Goal: Task Accomplishment & Management: Manage account settings

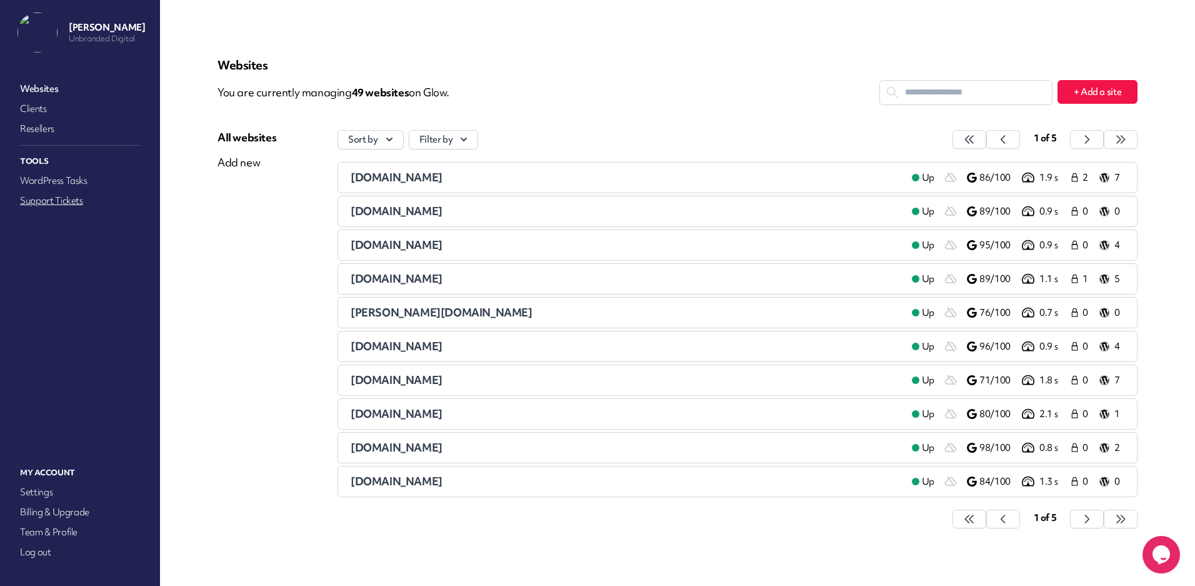
click at [49, 202] on link "Support Tickets" at bounding box center [80, 201] width 125 height 18
click at [54, 207] on link "Support Tickets" at bounding box center [80, 201] width 125 height 18
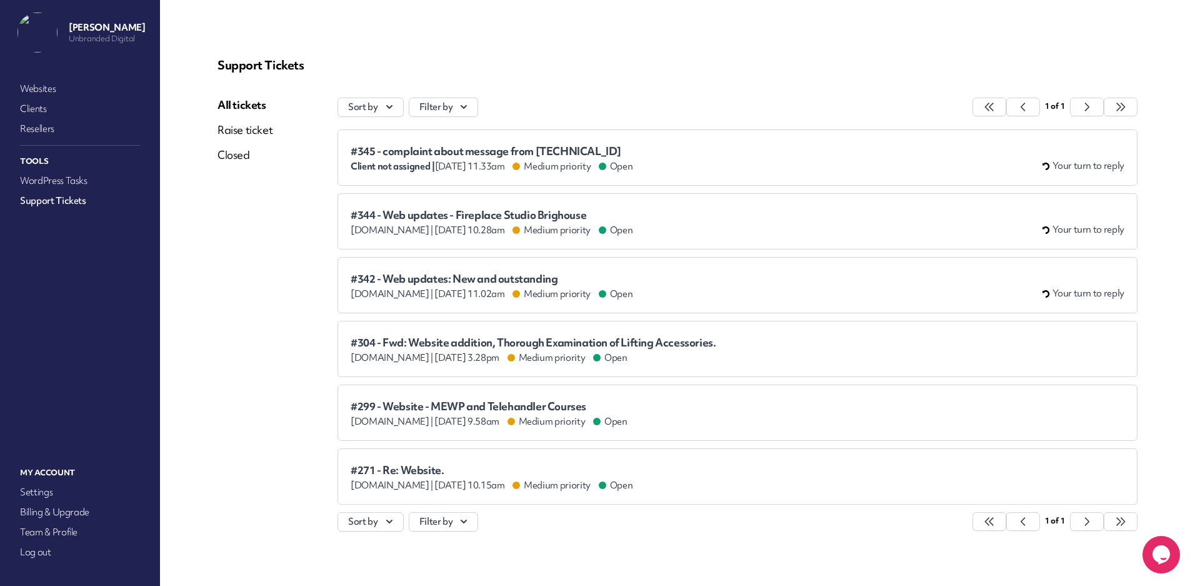
click at [724, 152] on div "#345 - complaint about message from 54.240.7.39 Client not assigned | Aug 12th …" at bounding box center [738, 158] width 774 height 30
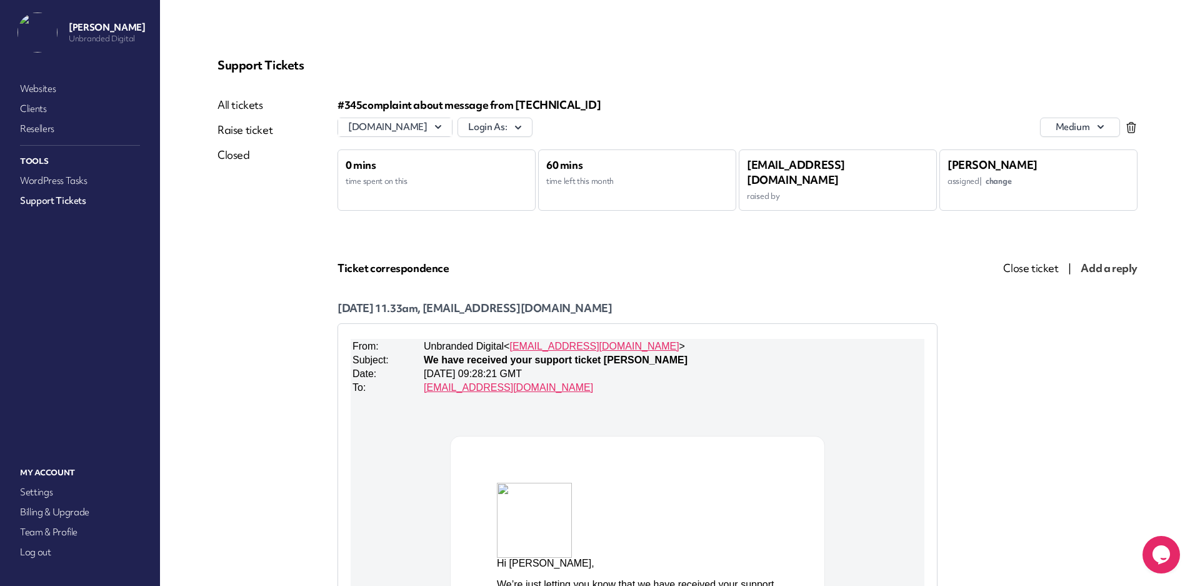
click at [1048, 269] on span "Close ticket" at bounding box center [1030, 268] width 55 height 14
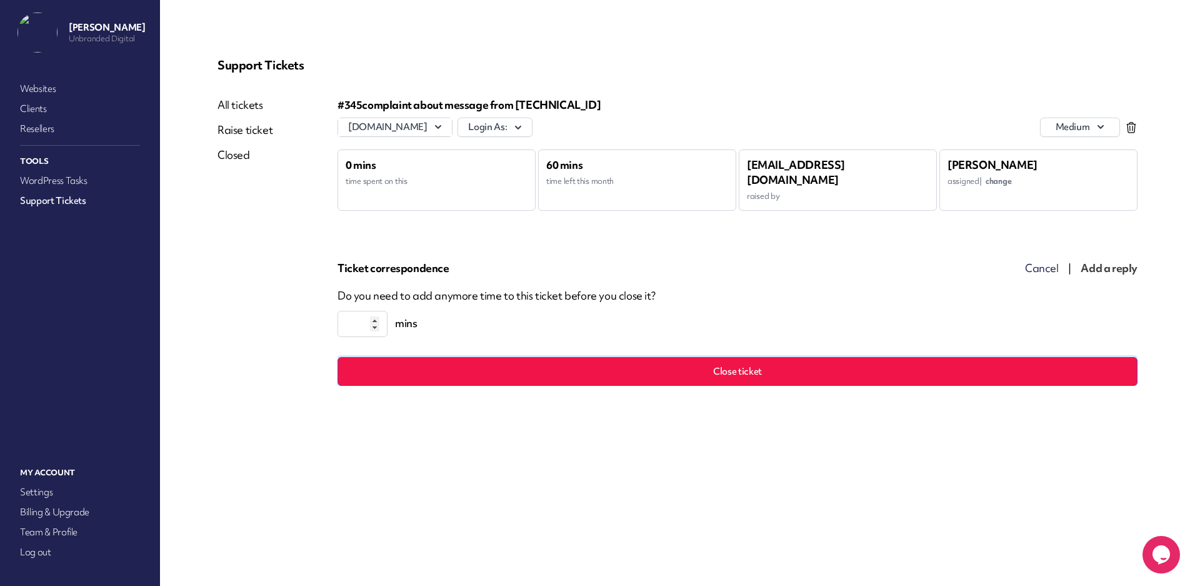
click at [718, 370] on button "Close ticket" at bounding box center [738, 371] width 800 height 29
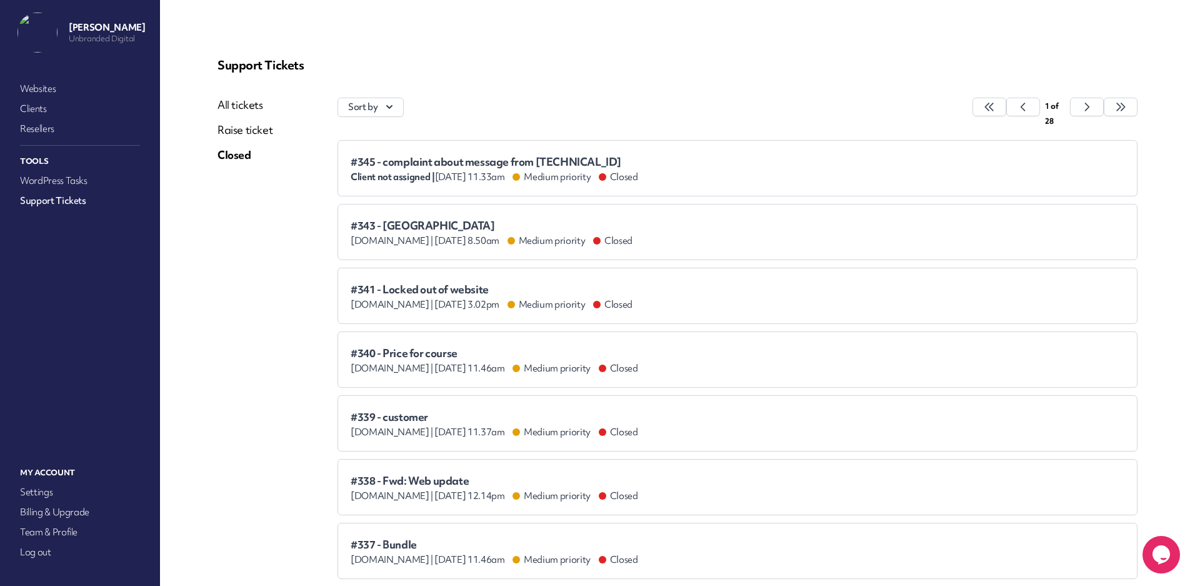
click at [241, 103] on link "All tickets" at bounding box center [245, 105] width 55 height 15
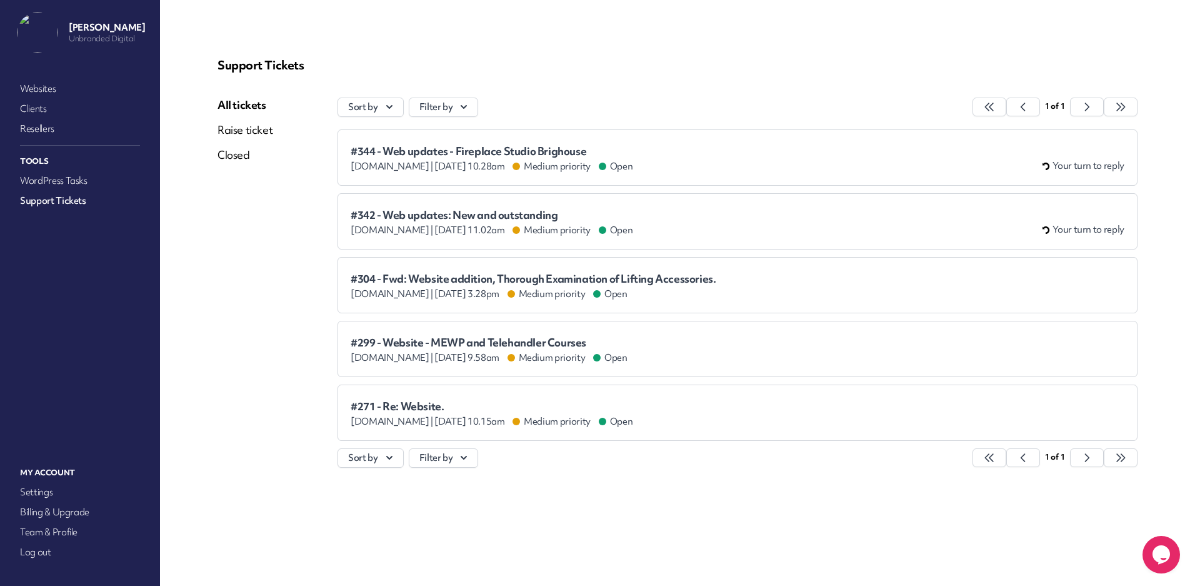
click at [228, 157] on link "Closed" at bounding box center [245, 155] width 55 height 15
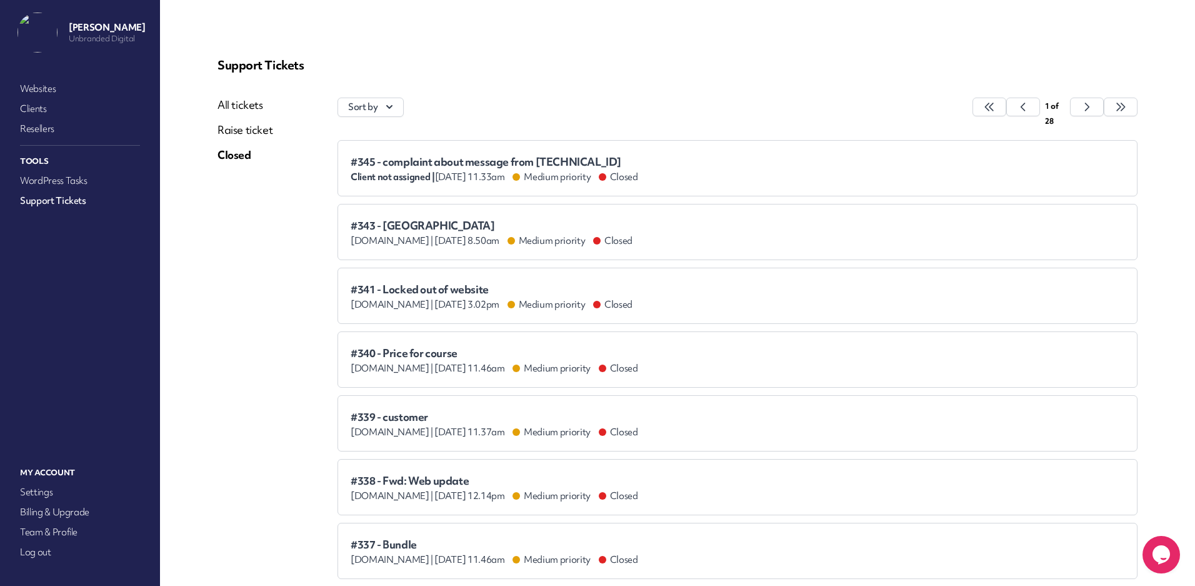
click at [416, 156] on span "#345 - complaint about message from 54.240.7.39" at bounding box center [495, 162] width 288 height 13
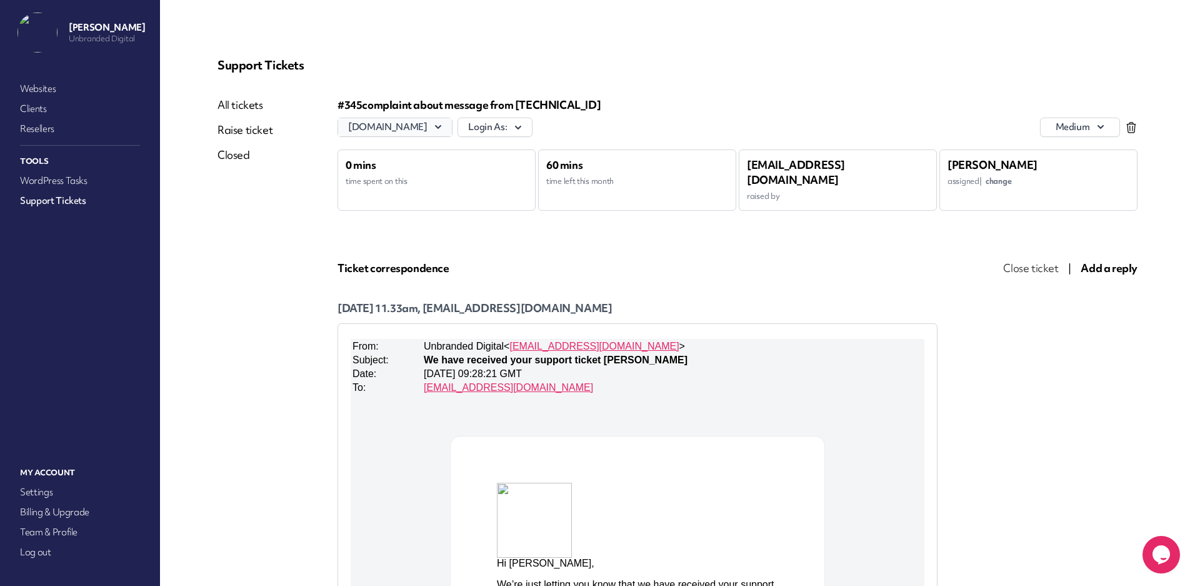
click at [444, 126] on icon "button" at bounding box center [438, 127] width 13 height 13
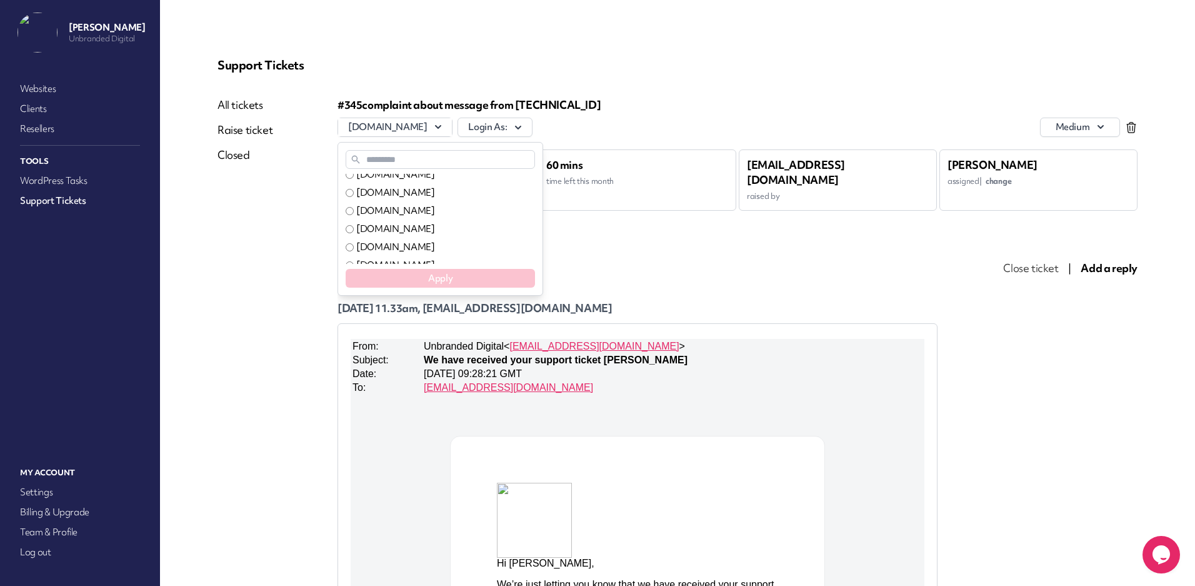
scroll to position [798, 0]
click at [380, 158] on input "text" at bounding box center [440, 159] width 189 height 19
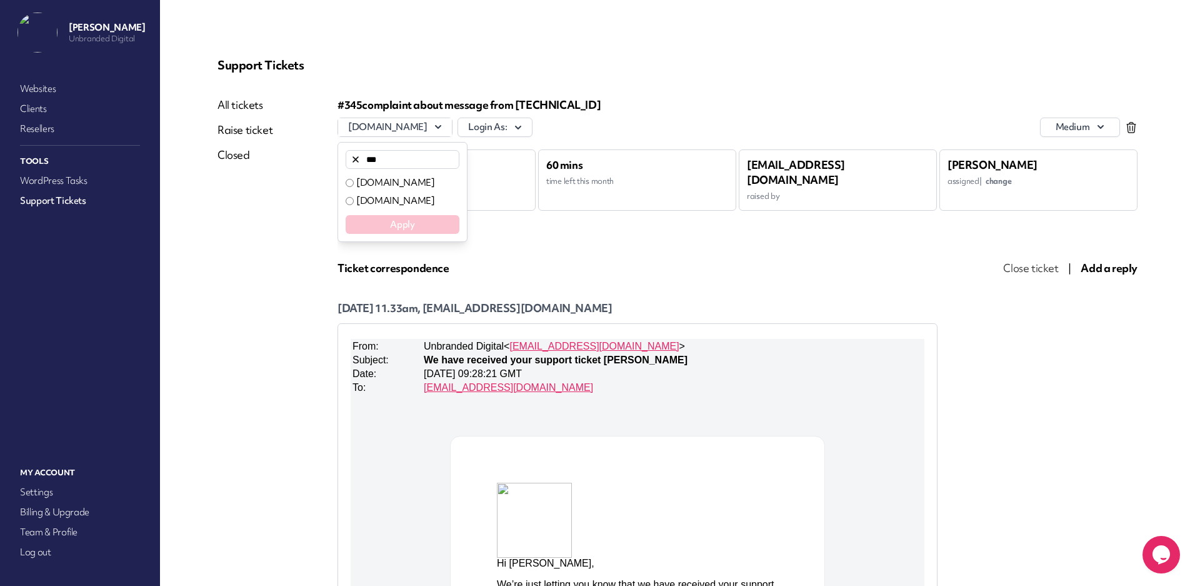
type input "***"
click at [284, 199] on div "All tickets Raise ticket Closed" at bounding box center [278, 500] width 120 height 804
drag, startPoint x: 34, startPoint y: 90, endPoint x: 44, endPoint y: 94, distance: 10.3
click at [34, 90] on link "Websites" at bounding box center [80, 89] width 125 height 18
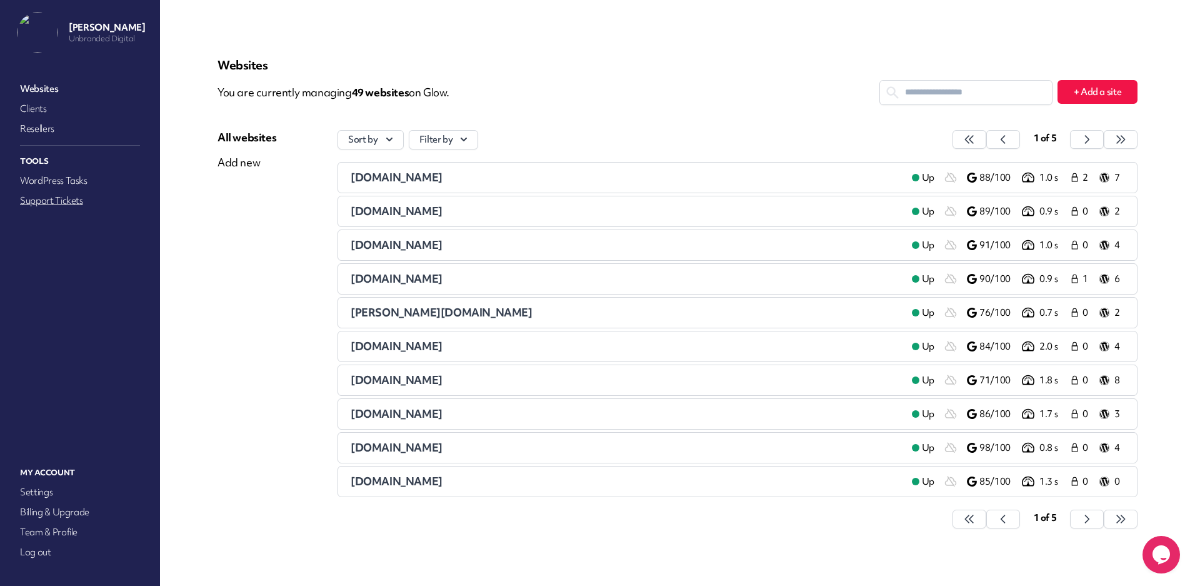
click at [47, 199] on link "Support Tickets" at bounding box center [80, 201] width 125 height 18
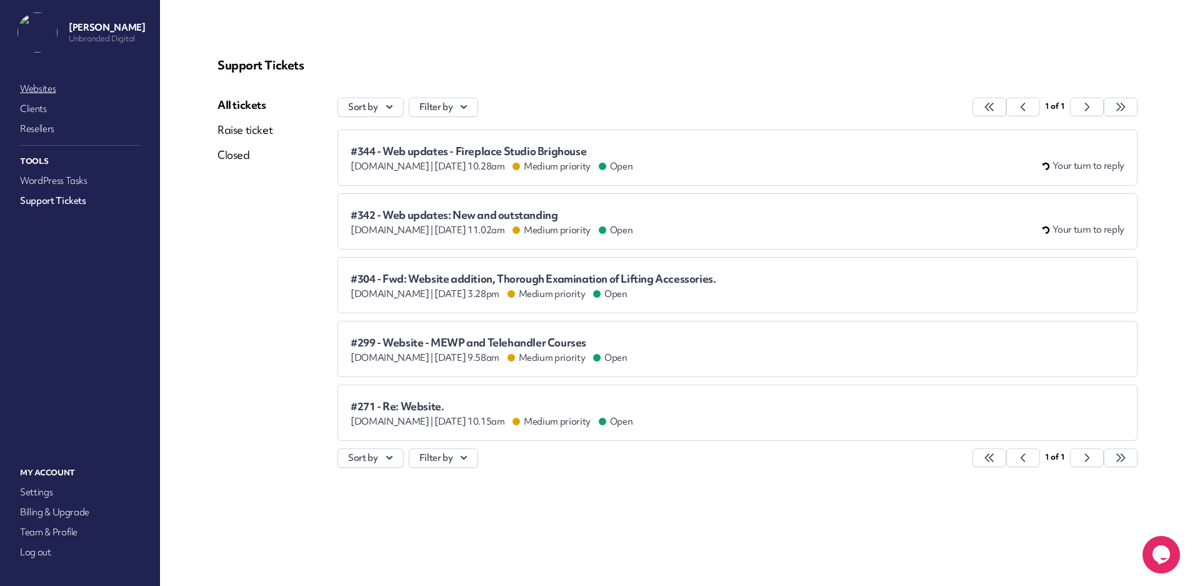
click at [51, 91] on link "Websites" at bounding box center [80, 89] width 125 height 18
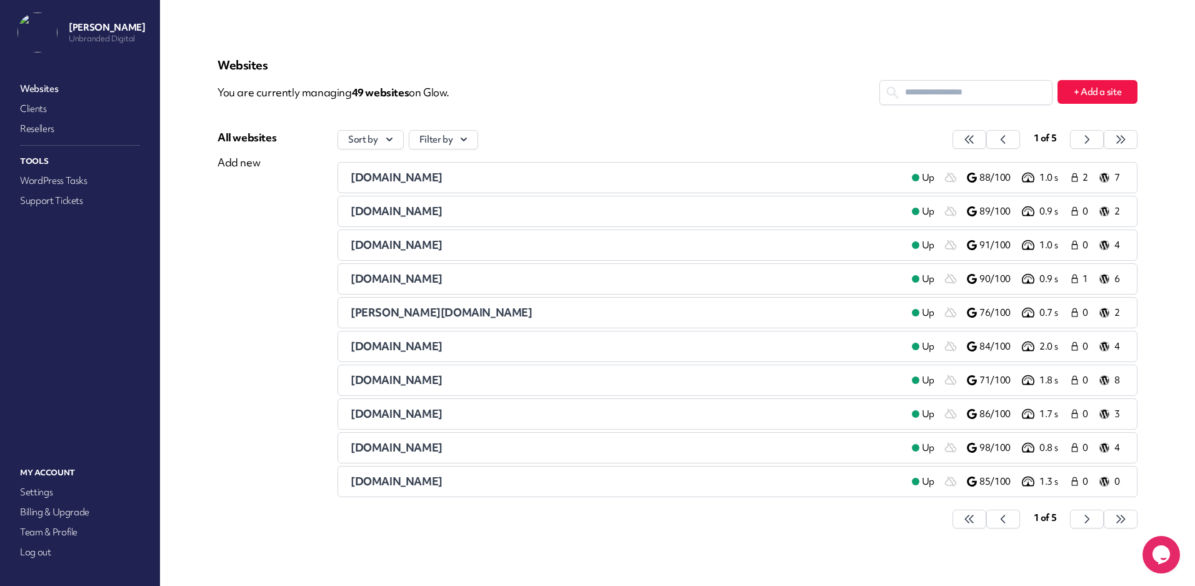
click at [188, 306] on div "Websites You are currently managing 49 website s on Glow. + Add a site All webs…" at bounding box center [678, 299] width 980 height 539
click at [663, 65] on p "Websites" at bounding box center [678, 65] width 920 height 15
